Goal: Communication & Community: Share content

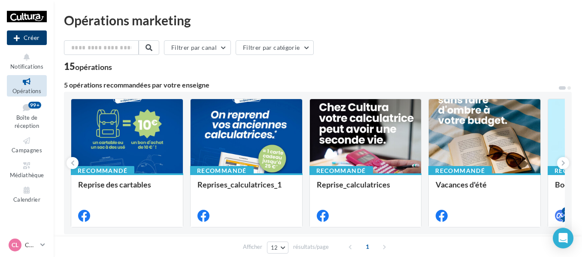
click at [19, 38] on icon at bounding box center [17, 38] width 6 height 0
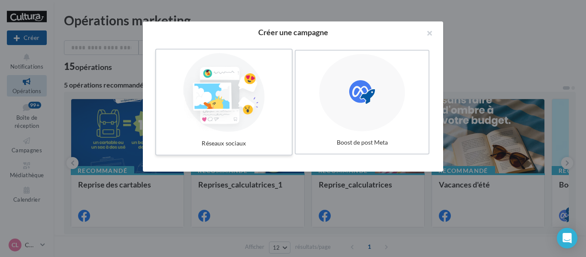
click at [227, 118] on div at bounding box center [224, 92] width 129 height 79
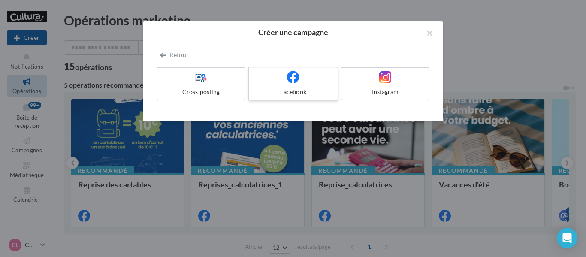
click at [290, 83] on span at bounding box center [293, 77] width 12 height 13
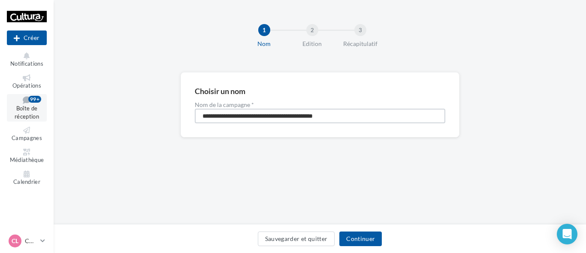
drag, startPoint x: 109, startPoint y: 118, endPoint x: 14, endPoint y: 118, distance: 95.2
click at [14, 118] on div "Nouvelle campagne Créer Notifications Opérations Boîte de réception 99+ Campagn…" at bounding box center [293, 126] width 586 height 253
type input "*"
type input "**********"
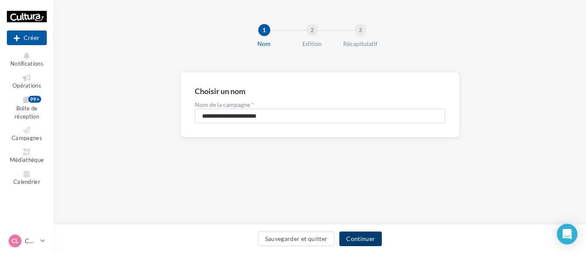
click at [362, 236] on button "Continuer" at bounding box center [360, 238] width 42 height 15
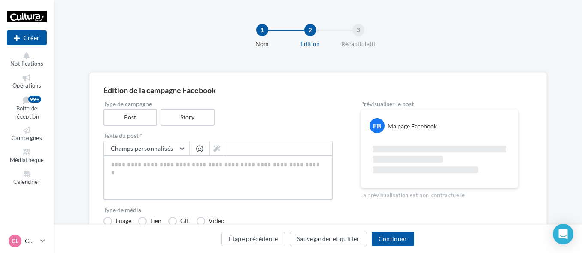
click at [140, 172] on textarea at bounding box center [217, 177] width 229 height 45
paste textarea "**********"
type textarea "**********"
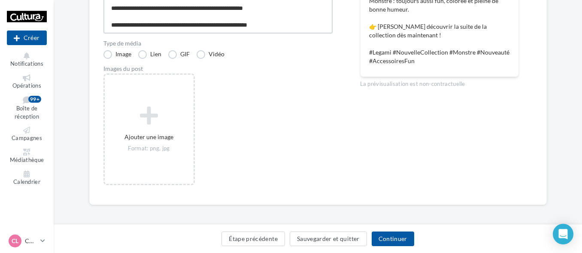
scroll to position [172, 0]
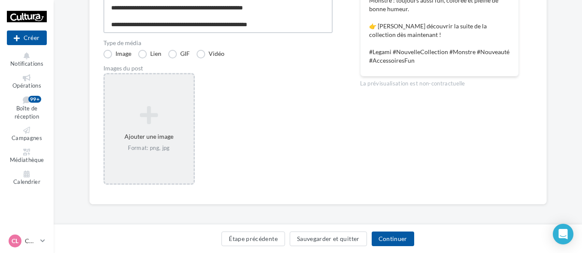
type textarea "**********"
click at [151, 143] on div "Ajouter une image Format: png, jpg" at bounding box center [149, 128] width 89 height 55
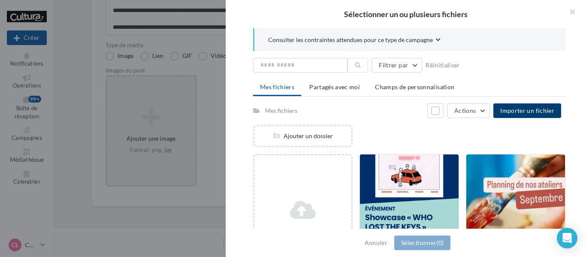
click at [544, 103] on button "Importer un fichier" at bounding box center [527, 110] width 68 height 15
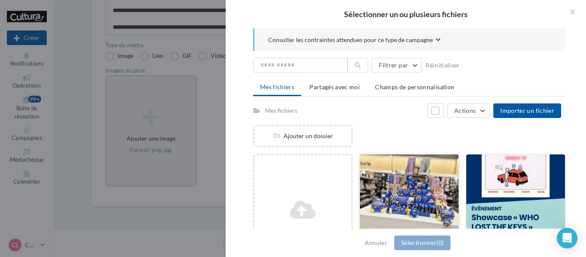
click at [416, 184] on div at bounding box center [409, 197] width 99 height 86
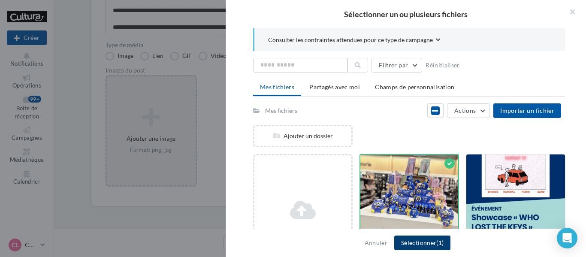
click at [424, 243] on button "Sélectionner (1)" at bounding box center [422, 242] width 56 height 15
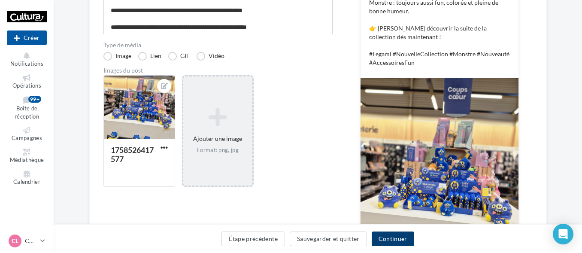
click at [394, 238] on button "Continuer" at bounding box center [392, 238] width 42 height 15
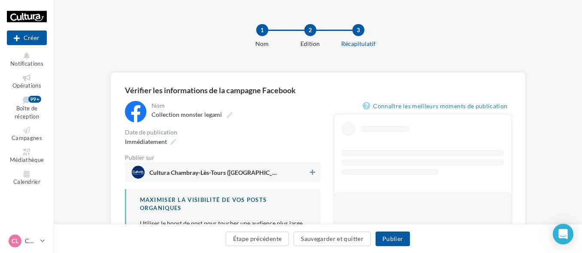
click at [311, 170] on icon at bounding box center [312, 172] width 5 height 6
click at [390, 237] on button "Publier" at bounding box center [392, 238] width 34 height 15
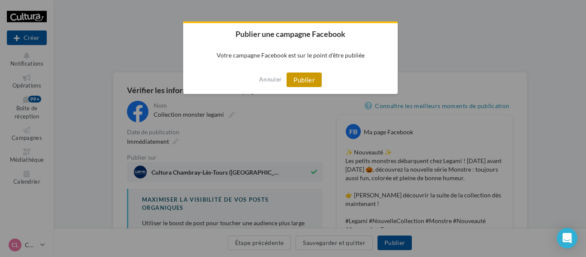
click at [305, 77] on button "Publier" at bounding box center [304, 79] width 35 height 15
